Goal: Transaction & Acquisition: Purchase product/service

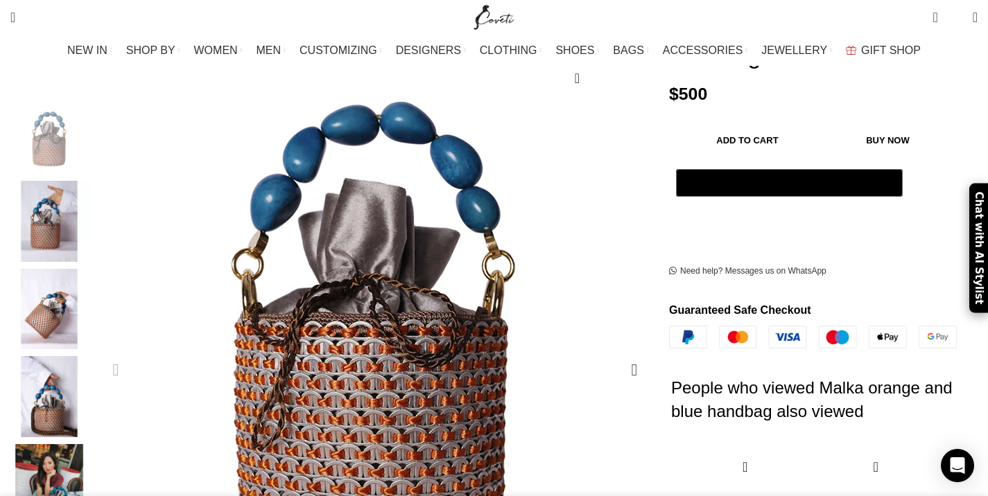
scroll to position [210, 0]
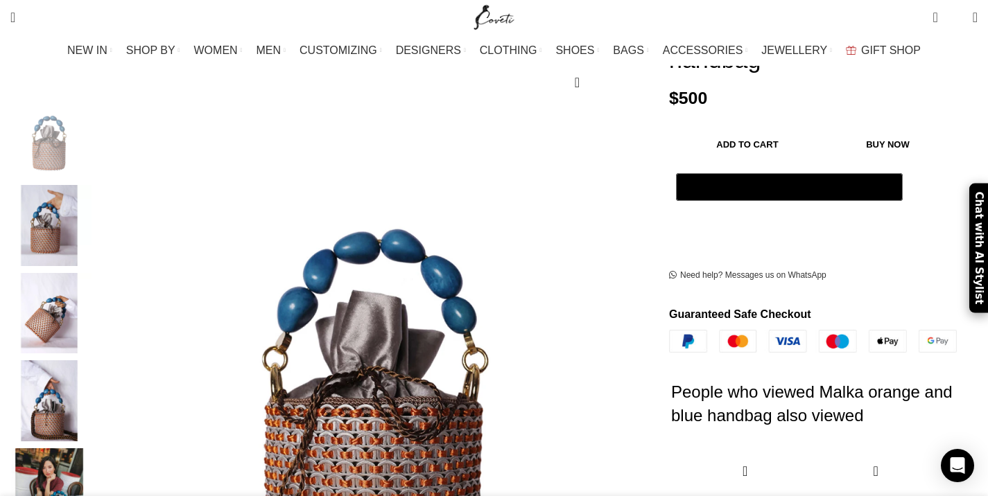
click at [91, 216] on img "2 / 5" at bounding box center [49, 225] width 85 height 81
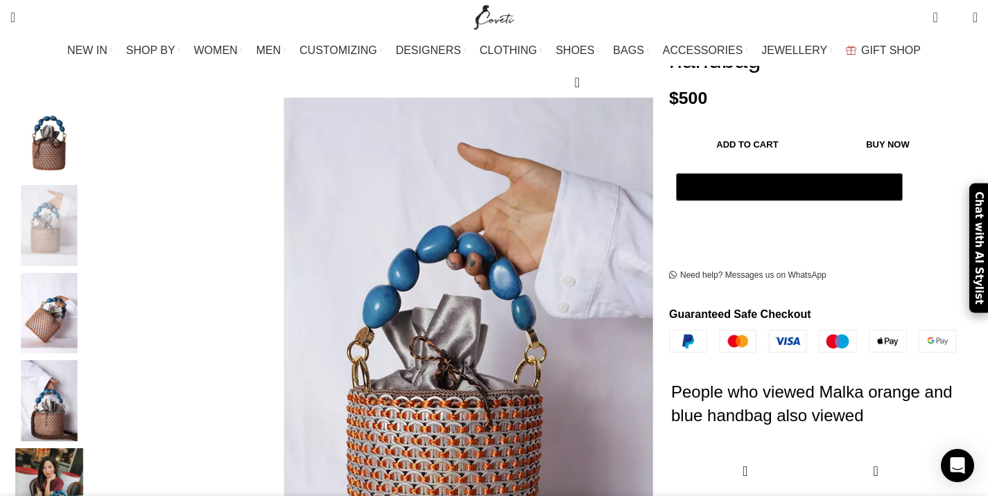
click at [91, 280] on img "3 / 5" at bounding box center [49, 313] width 85 height 81
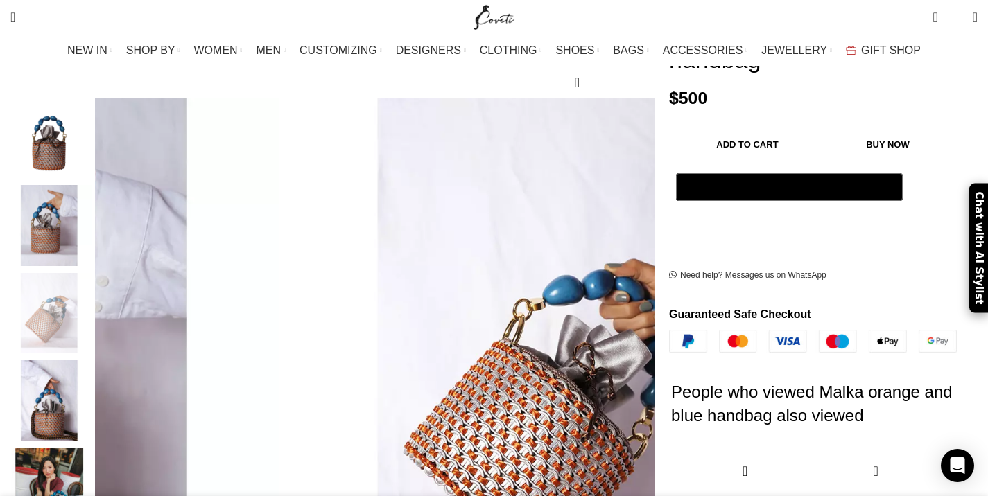
click at [91, 369] on img "4 / 5" at bounding box center [49, 400] width 85 height 81
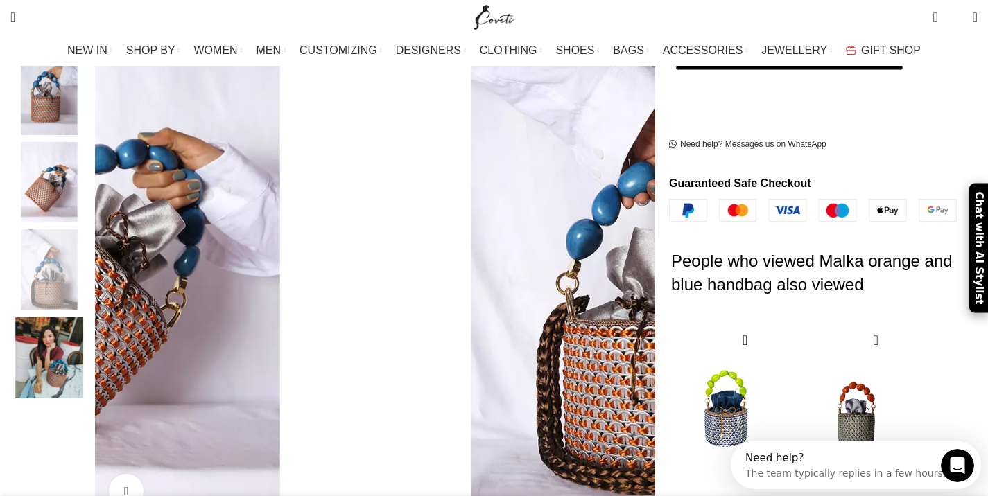
scroll to position [346, 0]
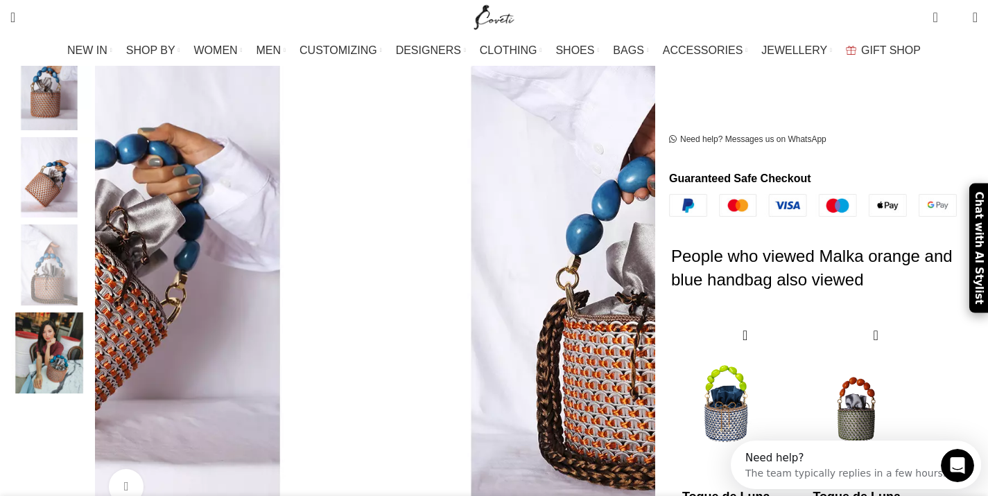
click at [91, 369] on img "5 / 5" at bounding box center [49, 353] width 85 height 81
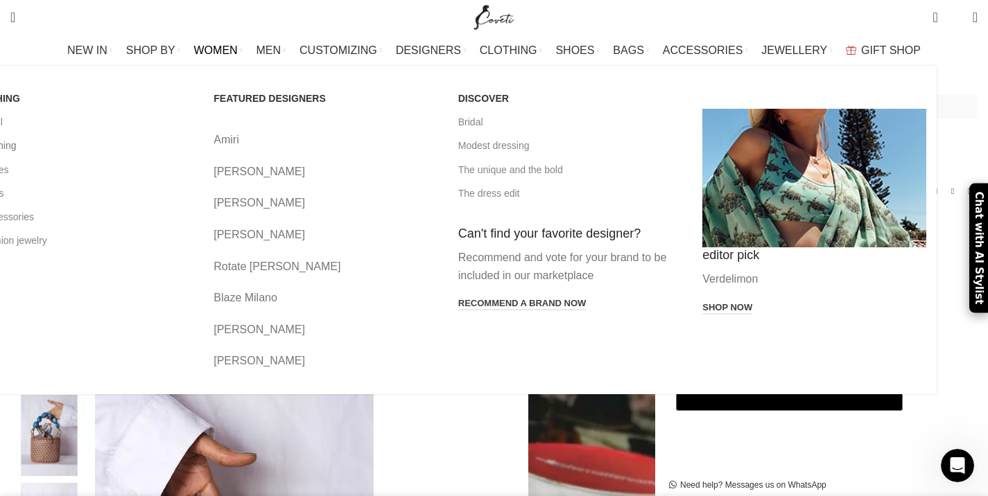
scroll to position [0, 729]
click at [119, 143] on link "All clothing" at bounding box center [82, 146] width 224 height 24
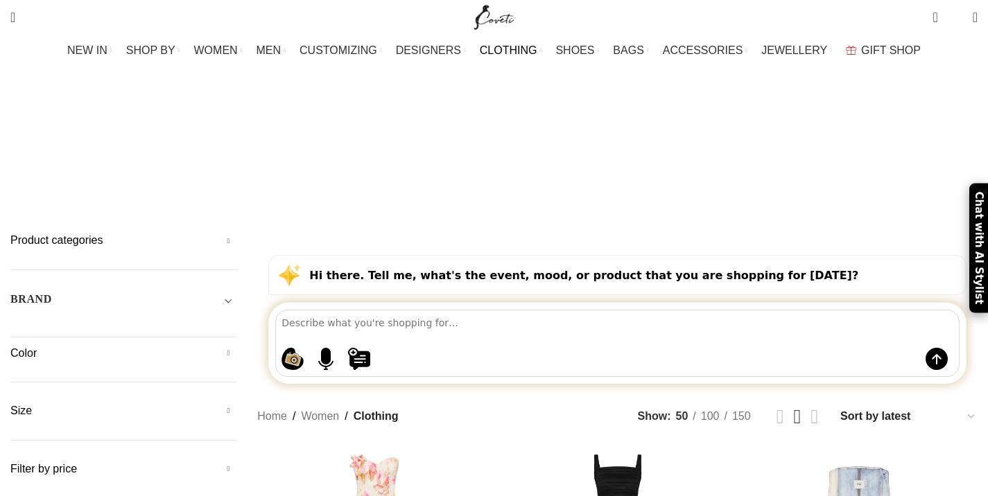
click at [522, 50] on span "CLOTHING" at bounding box center [509, 50] width 58 height 13
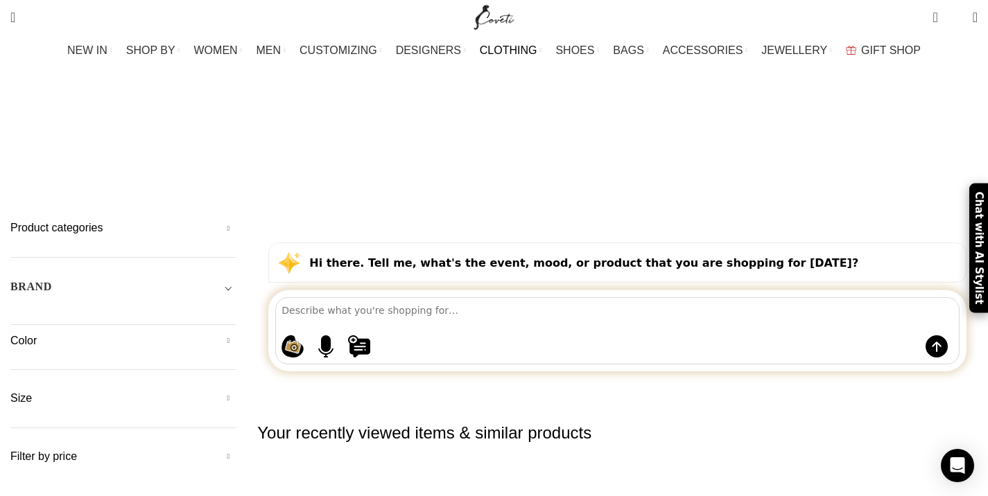
scroll to position [5, 0]
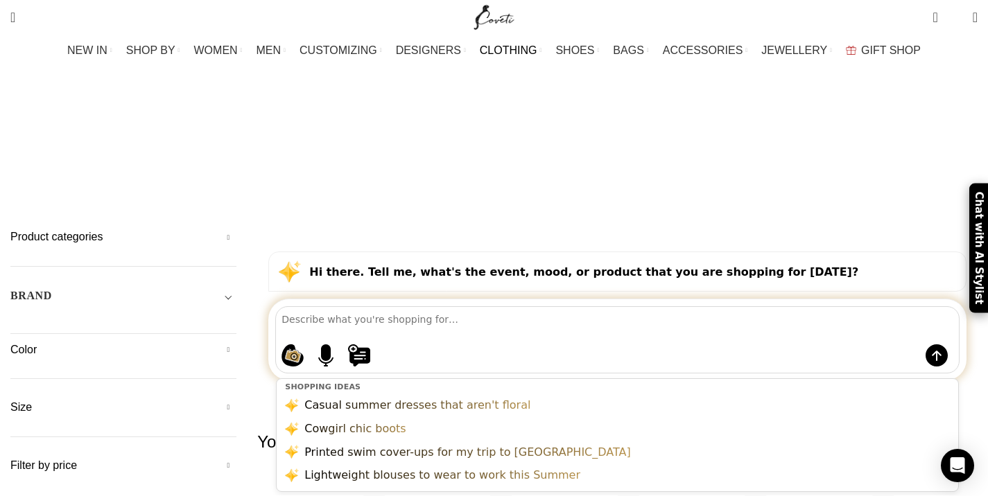
click at [399, 307] on textarea at bounding box center [619, 319] width 677 height 24
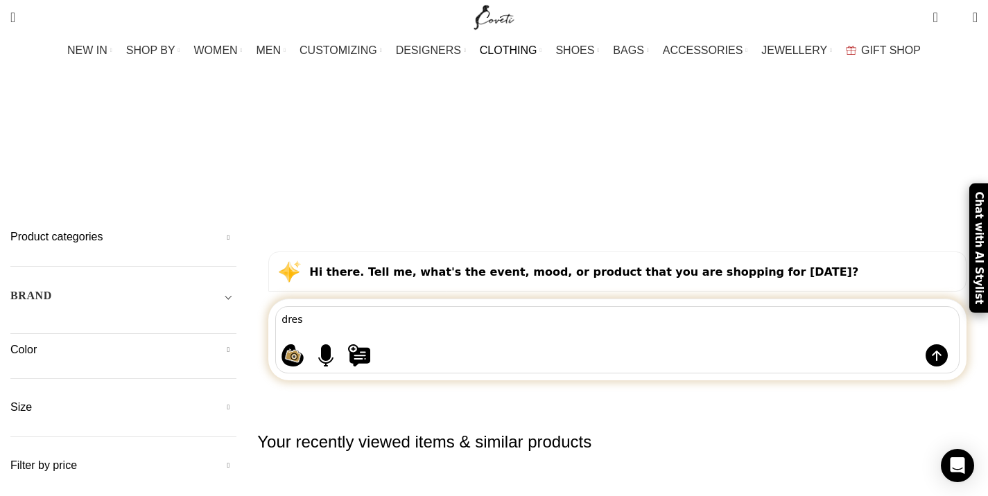
type textarea "dress"
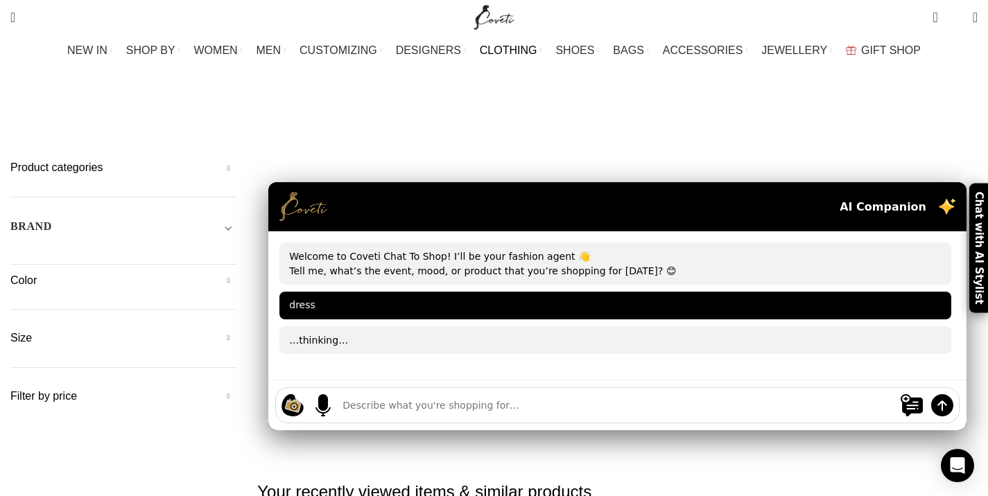
scroll to position [0, 0]
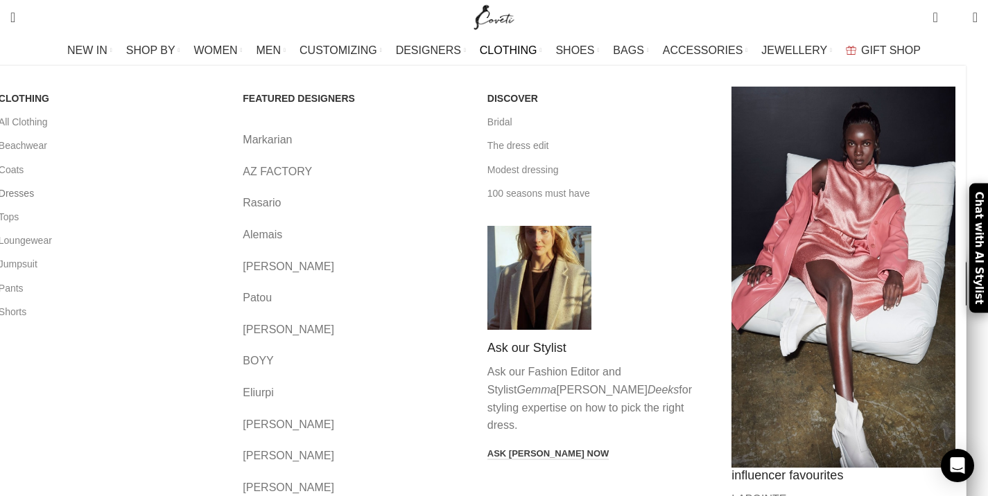
click at [102, 195] on link "Dresses" at bounding box center [111, 194] width 224 height 24
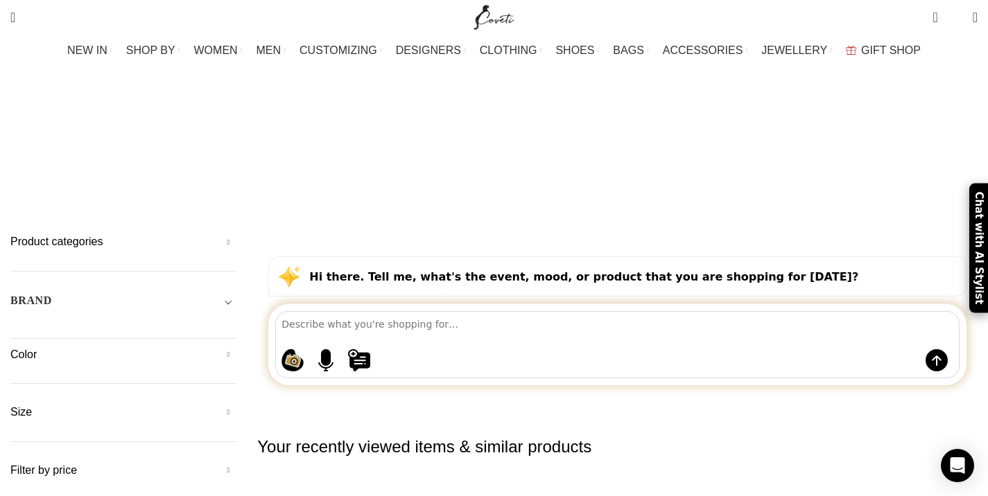
click at [184, 405] on h5 "Size" at bounding box center [123, 412] width 226 height 15
click at [176, 405] on div "Size Any Size One Size L M S XS XL XXL XXXL XXS Size 2 UK 4 UK 4UK 5 UK 6 UK 6U…" at bounding box center [123, 445] width 226 height 80
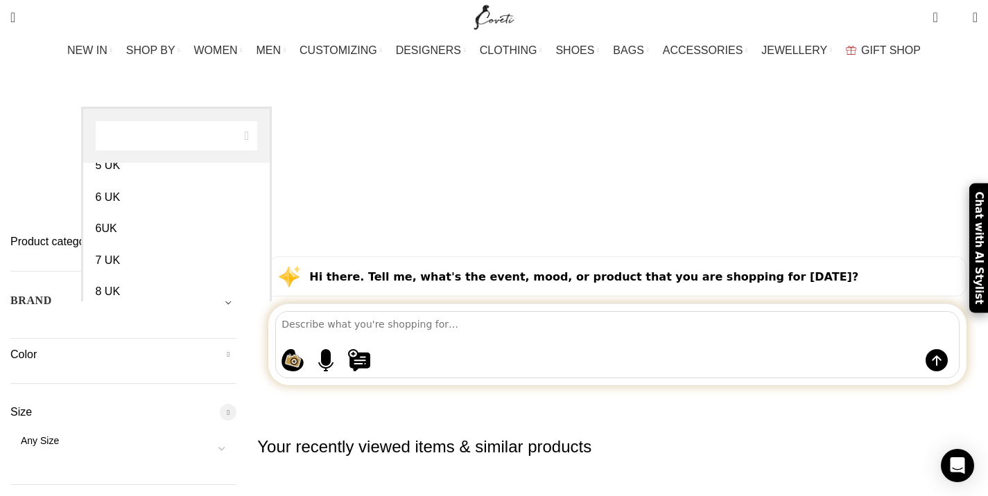
scroll to position [425, 0]
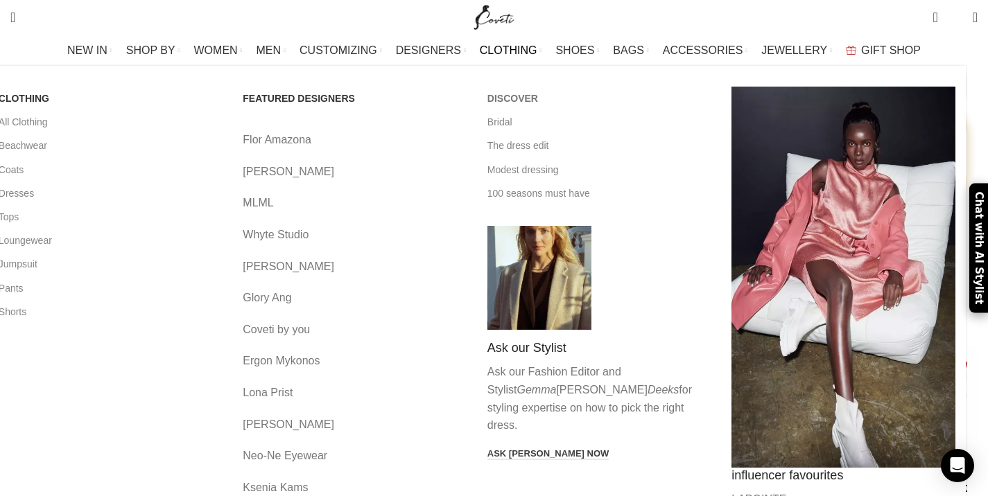
scroll to position [193, 0]
click at [103, 192] on link "Dresses" at bounding box center [111, 194] width 224 height 24
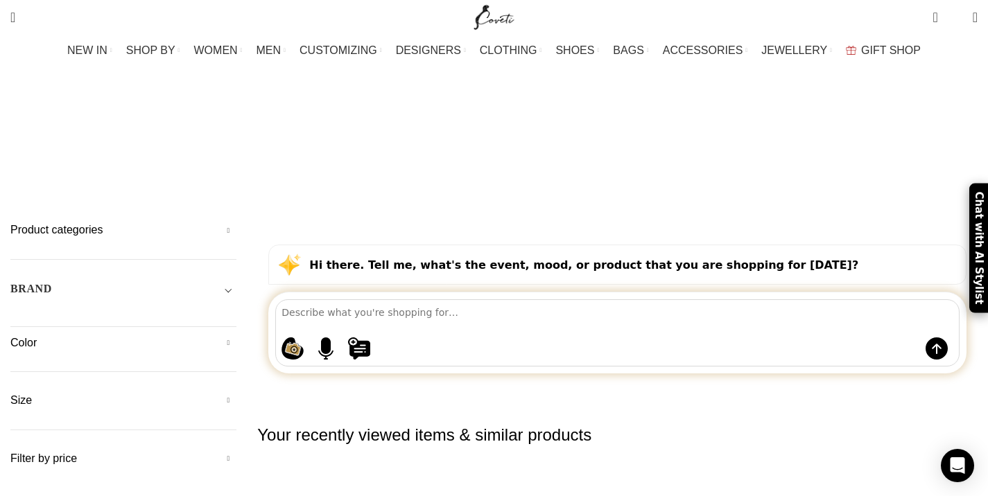
scroll to position [17, 0]
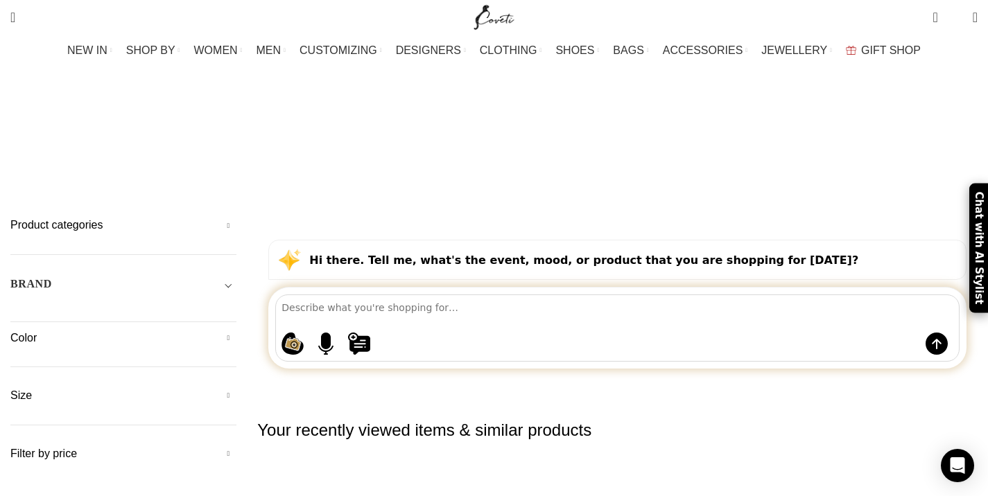
click at [226, 218] on h5 "Product categories" at bounding box center [123, 225] width 226 height 15
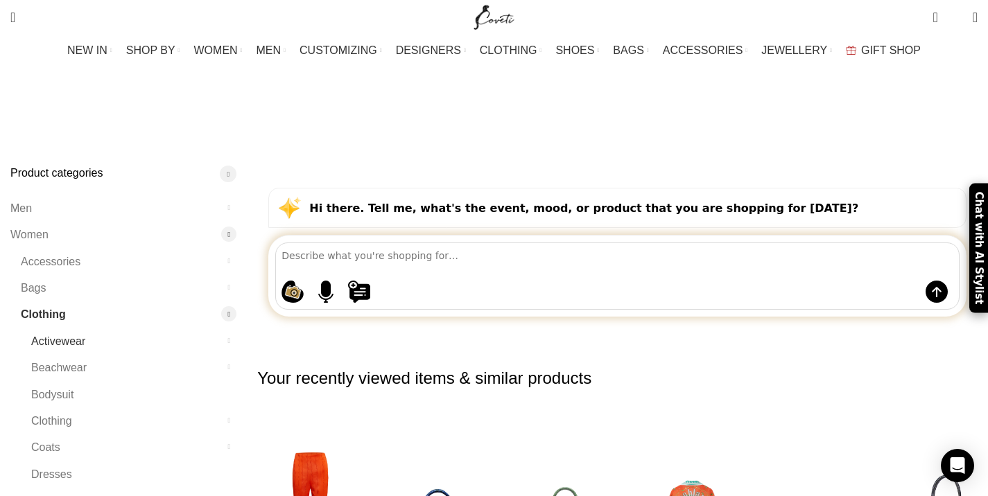
scroll to position [87, 0]
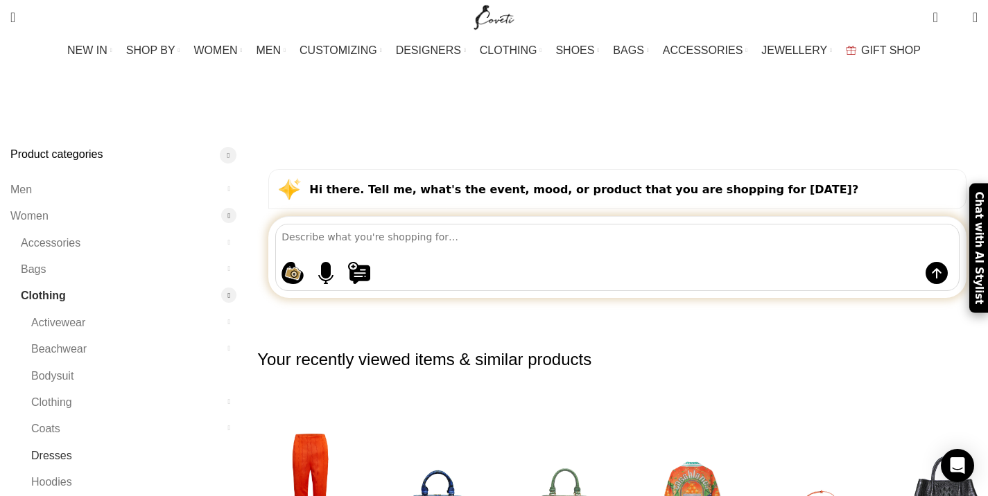
click at [128, 443] on link "Dresses" at bounding box center [125, 456] width 188 height 26
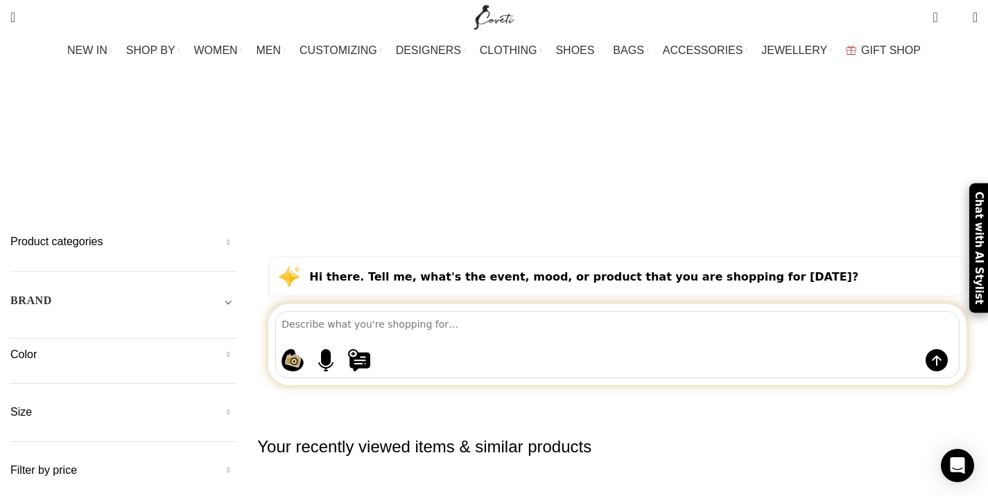
click at [231, 463] on h5 "Filter by price" at bounding box center [123, 470] width 226 height 15
click at [247, 489] on span at bounding box center [236, 499] width 21 height 21
drag, startPoint x: 272, startPoint y: 369, endPoint x: 89, endPoint y: 376, distance: 183.8
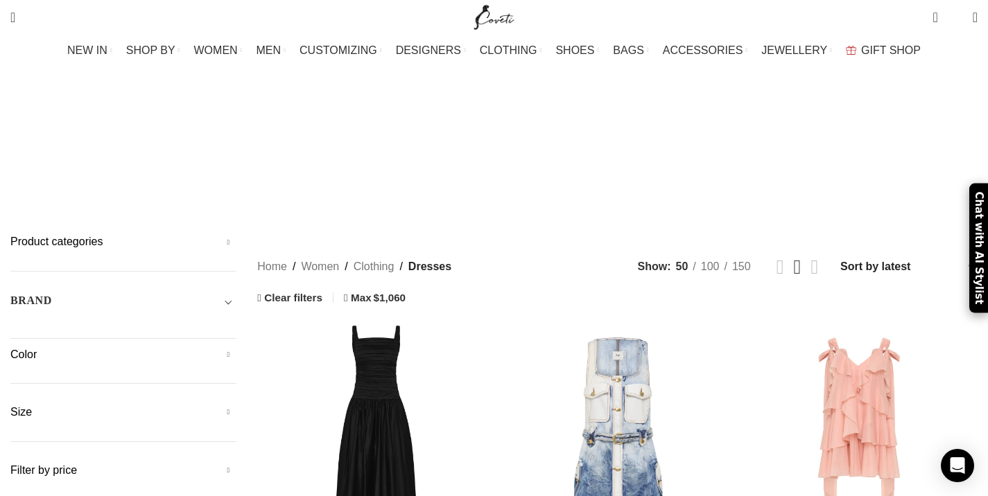
click at [893, 256] on select "Sort by popularity Sort by average rating Sort by latest Sort by price: low to …" at bounding box center [908, 266] width 139 height 20
select select "price"
click at [839, 256] on select "Sort by popularity Sort by average rating Sort by latest Sort by price: low to …" at bounding box center [908, 266] width 139 height 20
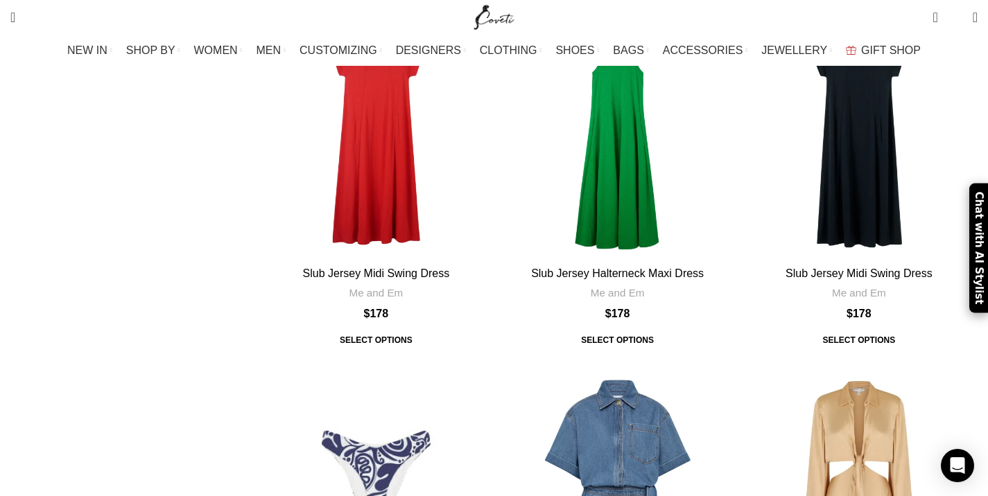
scroll to position [4748, 0]
